Goal: Task Accomplishment & Management: Complete application form

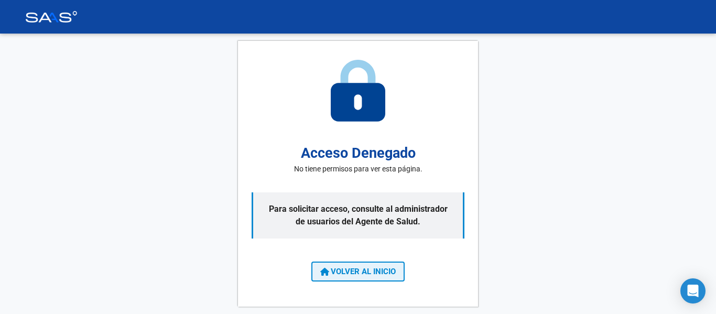
click at [384, 267] on span "VOLVER AL INICIO" at bounding box center [357, 271] width 75 height 9
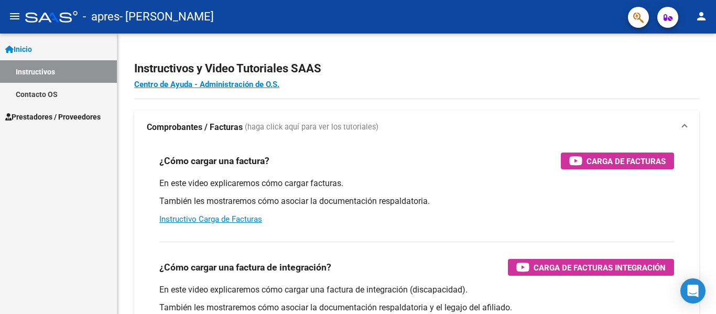
click at [35, 116] on span "Prestadores / Proveedores" at bounding box center [52, 117] width 95 height 12
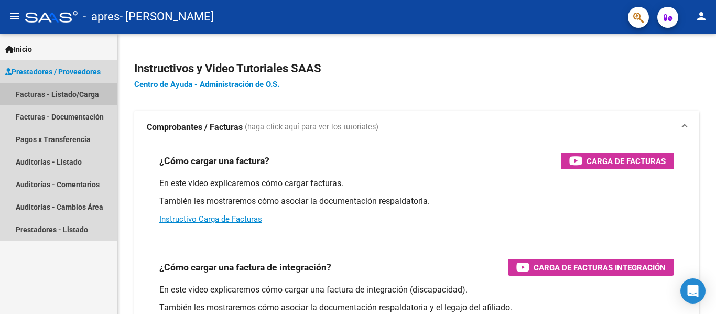
click at [74, 95] on link "Facturas - Listado/Carga" at bounding box center [58, 94] width 117 height 23
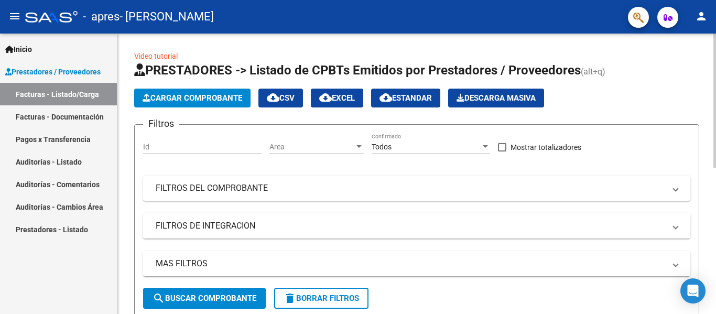
click at [232, 104] on button "Cargar Comprobante" at bounding box center [192, 98] width 116 height 19
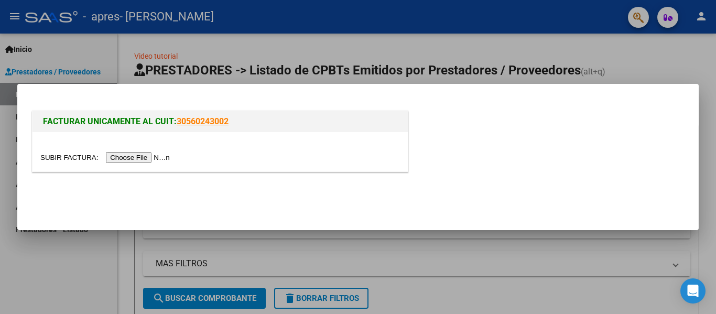
click at [133, 155] on input "file" at bounding box center [106, 157] width 133 height 11
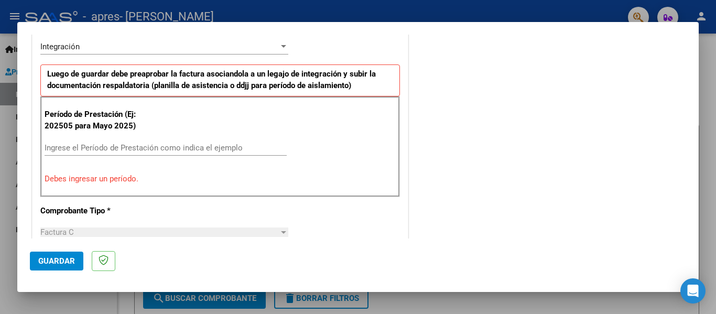
scroll to position [210, 0]
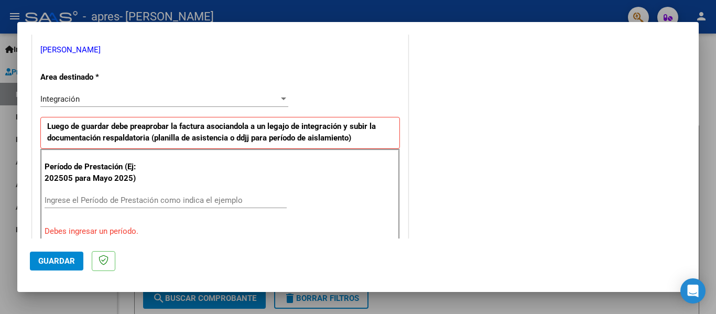
click at [83, 196] on input "Ingrese el Período de Prestación como indica el ejemplo" at bounding box center [166, 200] width 242 height 9
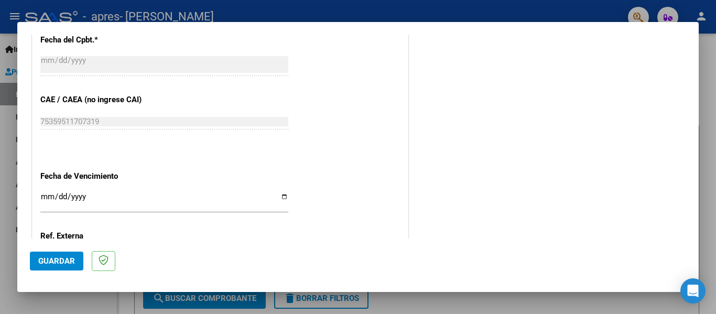
scroll to position [614, 0]
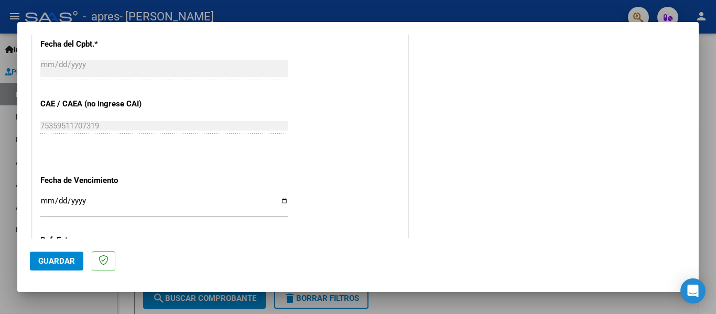
type input "202508"
click at [53, 202] on input "Ingresar la fecha" at bounding box center [164, 205] width 248 height 17
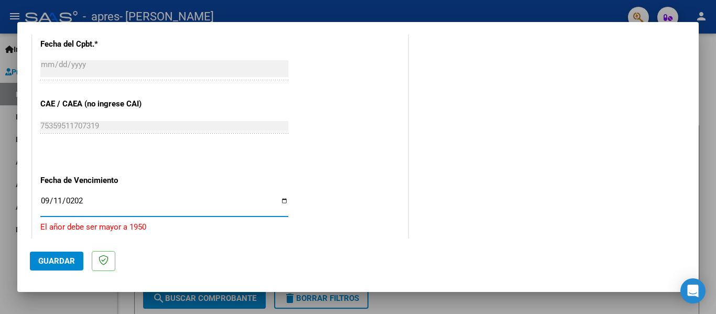
type input "[DATE]"
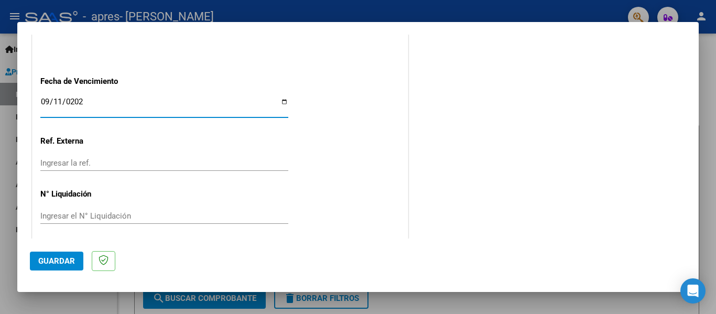
scroll to position [719, 0]
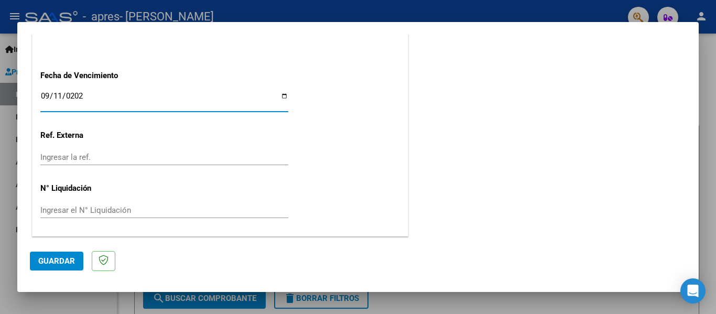
click at [49, 258] on span "Guardar" at bounding box center [56, 260] width 37 height 9
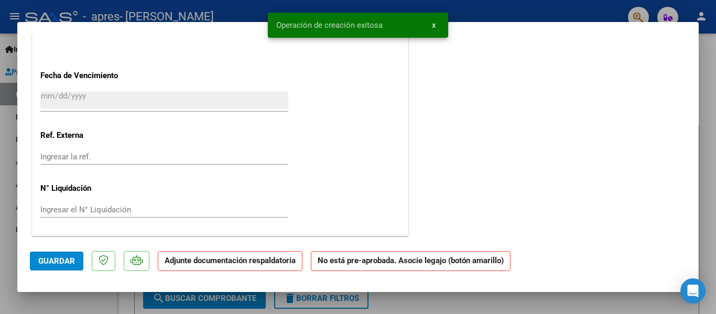
scroll to position [0, 0]
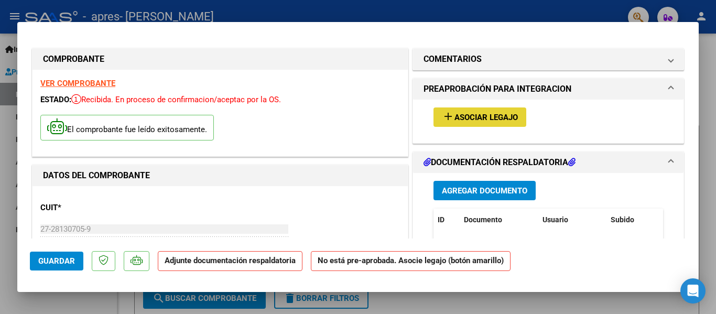
click at [466, 117] on span "Asociar Legajo" at bounding box center [485, 117] width 63 height 9
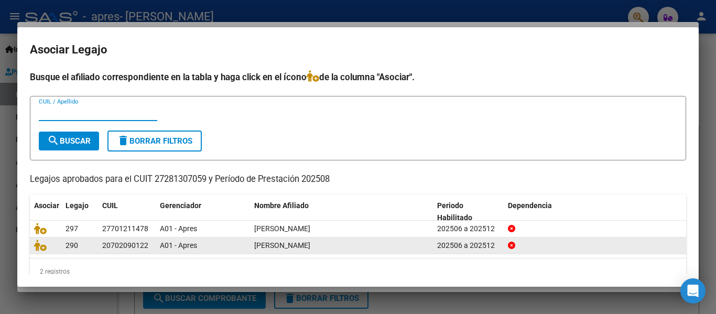
click at [302, 246] on span "[PERSON_NAME]" at bounding box center [282, 245] width 56 height 8
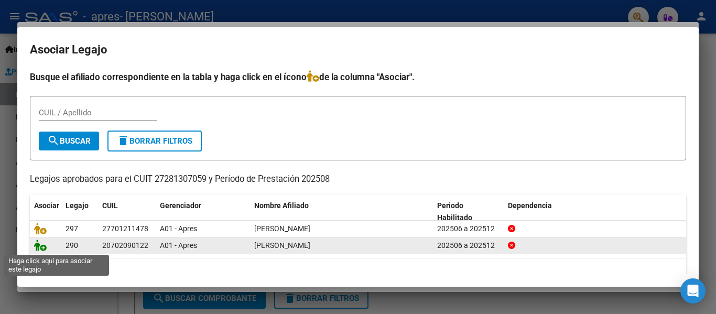
click at [40, 247] on icon at bounding box center [40, 246] width 13 height 12
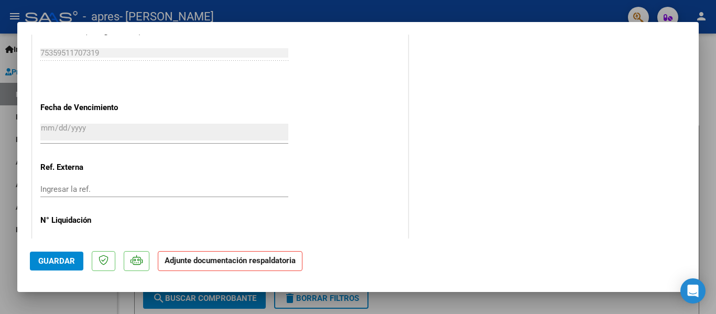
scroll to position [734, 0]
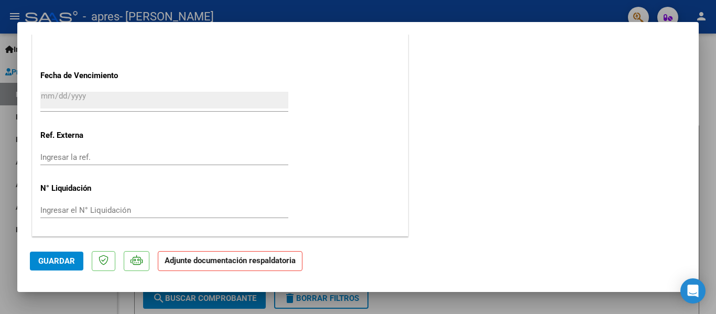
click at [235, 265] on strong "Adjunte documentación respaldatoria" at bounding box center [230, 260] width 131 height 9
click at [222, 264] on strong "Adjunte documentación respaldatoria" at bounding box center [230, 260] width 131 height 9
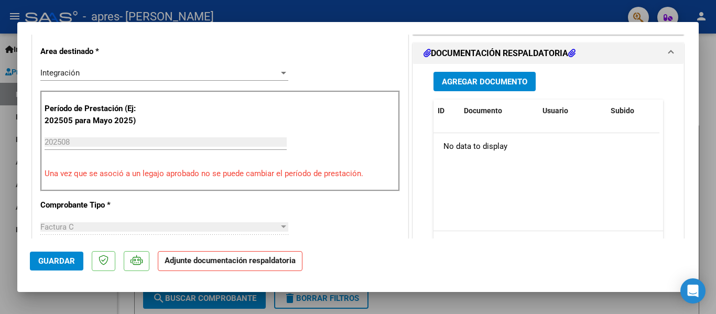
scroll to position [0, 0]
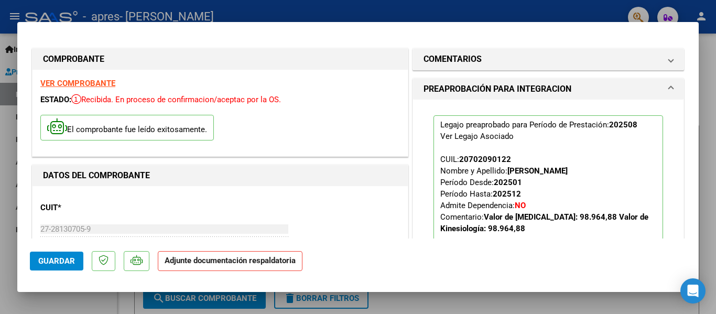
click at [87, 84] on strong "VER COMPROBANTE" at bounding box center [77, 83] width 75 height 9
click at [209, 265] on p "Adjunte documentación respaldatoria" at bounding box center [230, 261] width 145 height 20
click at [49, 259] on span "Guardar" at bounding box center [56, 260] width 37 height 9
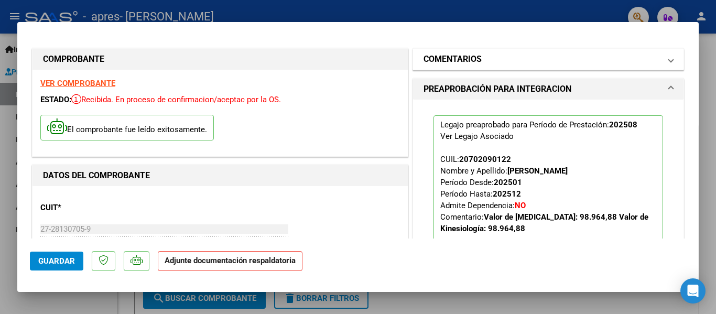
click at [468, 59] on h1 "COMENTARIOS" at bounding box center [453, 59] width 58 height 13
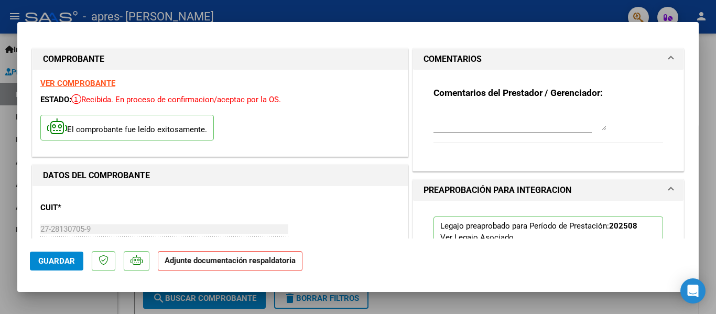
click at [266, 261] on strong "Adjunte documentación respaldatoria" at bounding box center [230, 260] width 131 height 9
click at [266, 264] on strong "Adjunte documentación respaldatoria" at bounding box center [230, 260] width 131 height 9
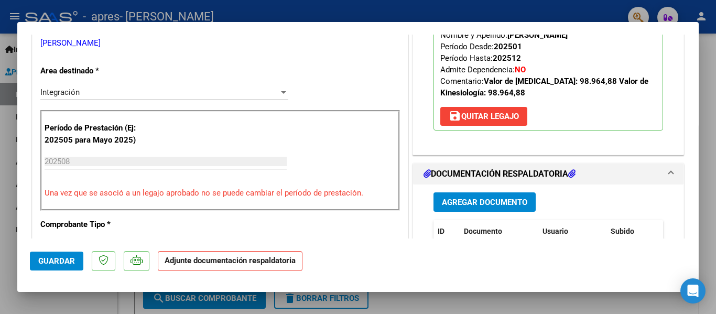
scroll to position [367, 0]
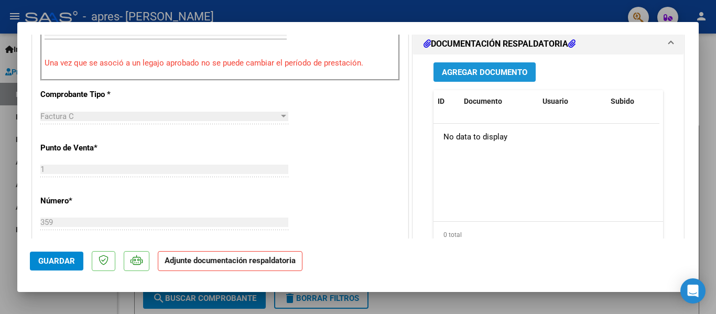
click at [484, 73] on span "Agregar Documento" at bounding box center [484, 72] width 85 height 9
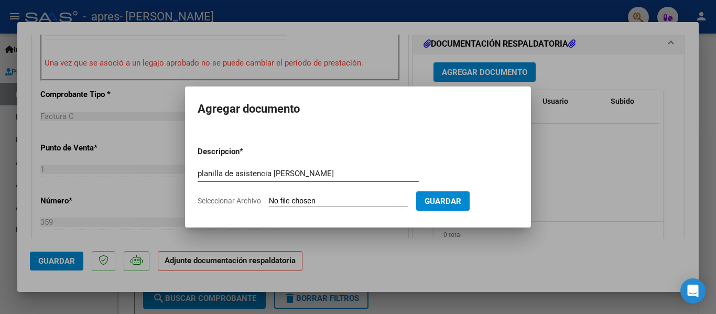
drag, startPoint x: 338, startPoint y: 172, endPoint x: 350, endPoint y: 184, distance: 16.7
click at [339, 172] on input "planilla de asistencia [PERSON_NAME]" at bounding box center [308, 173] width 221 height 9
type input "planilla de asistencia [PERSON_NAME]"
click at [276, 199] on input "Seleccionar Archivo" at bounding box center [338, 202] width 139 height 10
type input "C:\fakepath\[PERSON_NAME] [MEDICAL_DATA] Agosto.pdf"
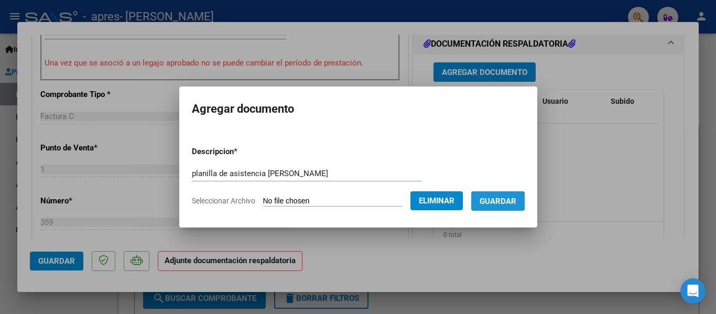
click at [501, 200] on span "Guardar" at bounding box center [498, 201] width 37 height 9
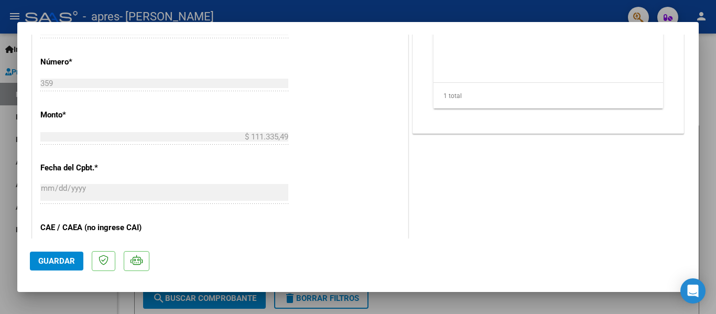
scroll to position [629, 0]
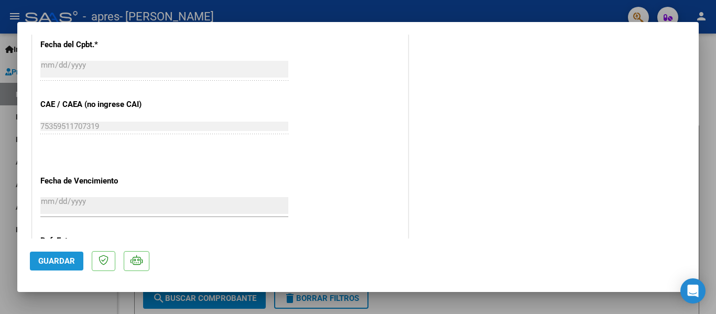
click at [64, 264] on span "Guardar" at bounding box center [56, 260] width 37 height 9
click at [581, 9] on div at bounding box center [358, 157] width 716 height 314
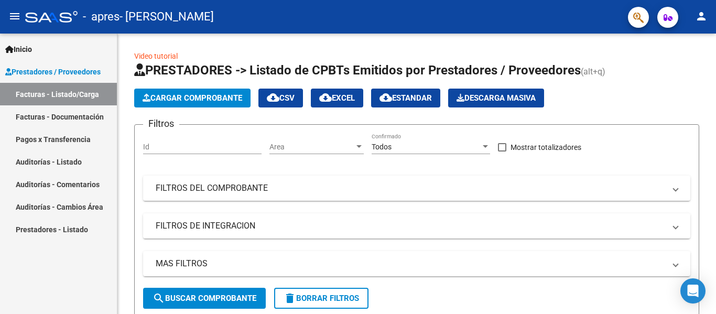
drag, startPoint x: 52, startPoint y: 133, endPoint x: 24, endPoint y: 172, distance: 48.0
click at [52, 133] on link "Pagos x Transferencia" at bounding box center [58, 139] width 117 height 23
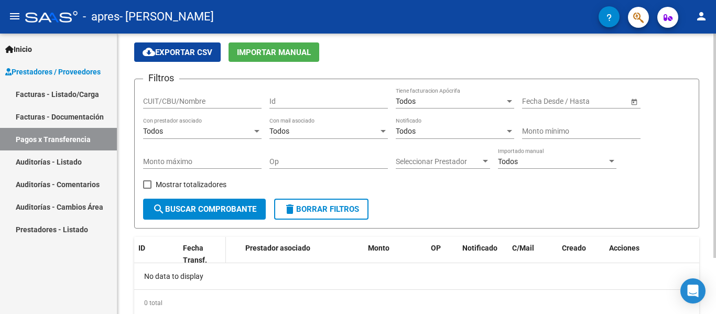
scroll to position [70, 0]
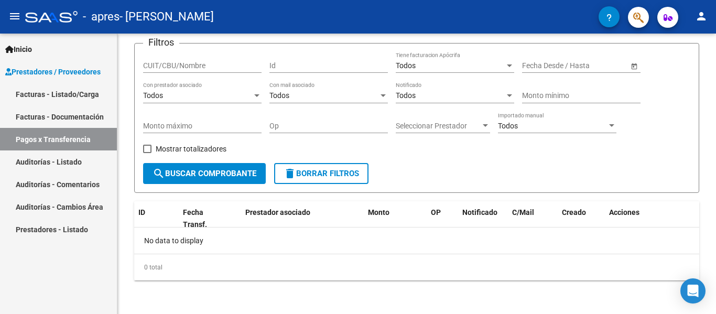
click at [31, 160] on link "Auditorías - Listado" at bounding box center [58, 161] width 117 height 23
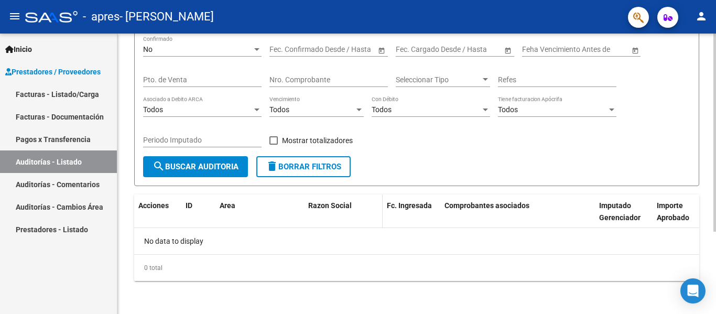
scroll to position [116, 0]
click at [62, 233] on link "Prestadores - Listado" at bounding box center [58, 229] width 117 height 23
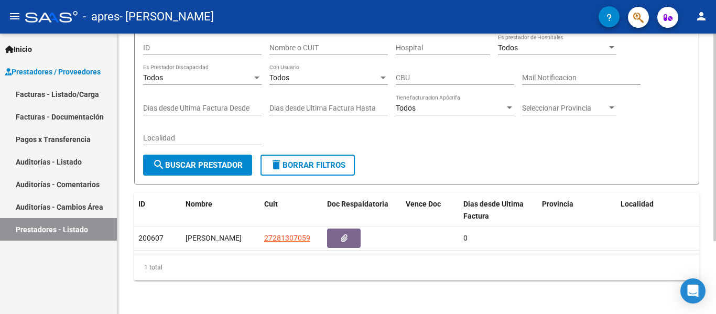
scroll to position [98, 0]
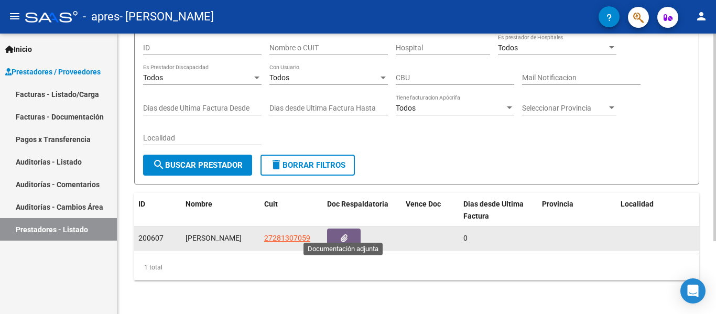
click at [346, 234] on icon "button" at bounding box center [344, 238] width 7 height 8
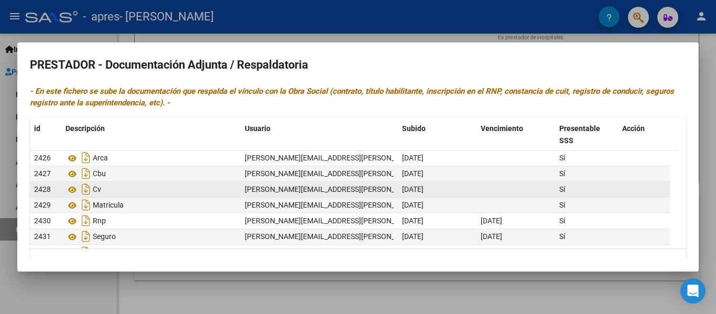
scroll to position [0, 0]
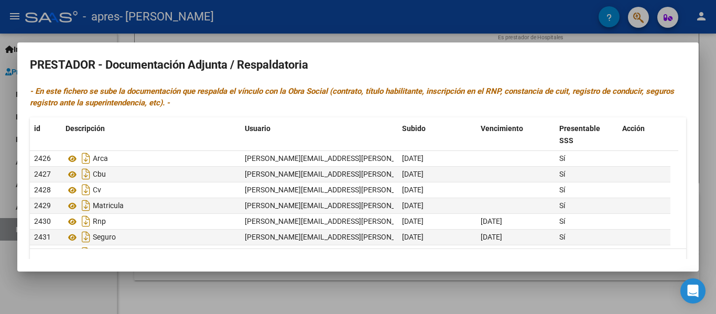
click at [534, 36] on div at bounding box center [358, 157] width 716 height 314
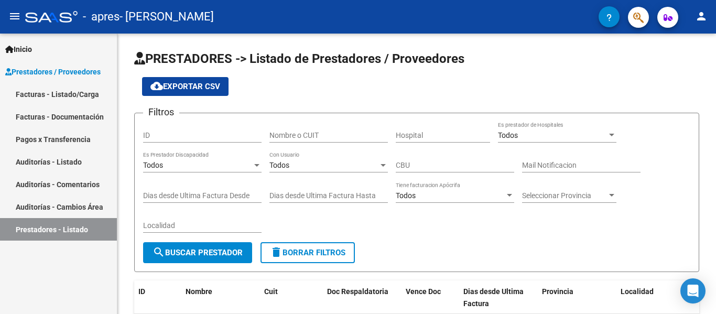
click at [63, 94] on link "Facturas - Listado/Carga" at bounding box center [58, 94] width 117 height 23
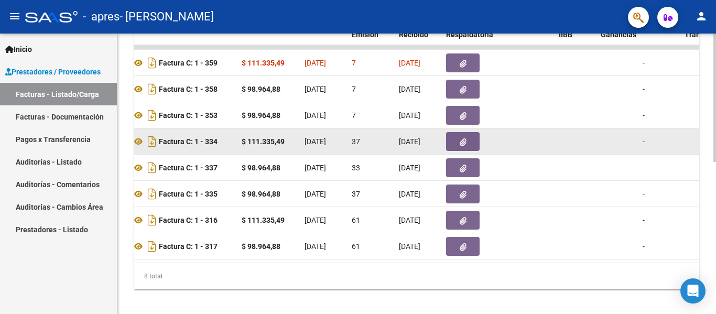
scroll to position [262, 0]
